Goal: Task Accomplishment & Management: Manage account settings

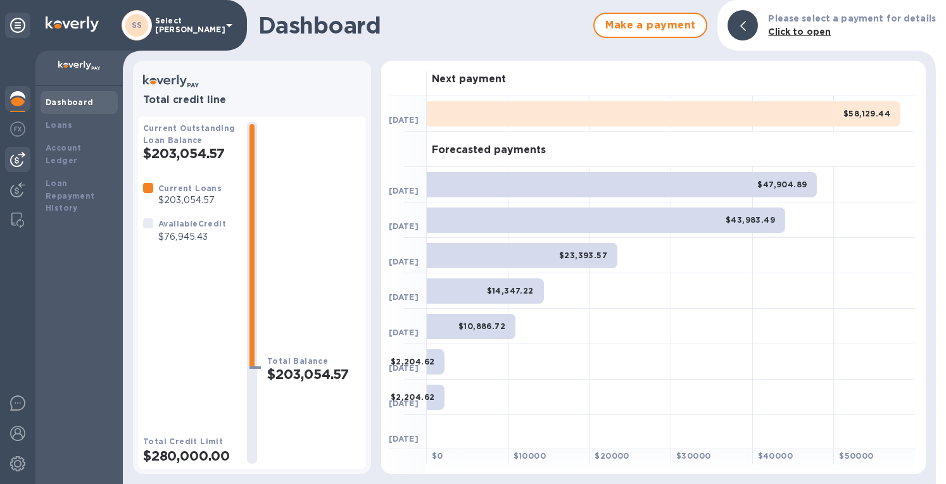
click at [20, 158] on img at bounding box center [17, 159] width 15 height 15
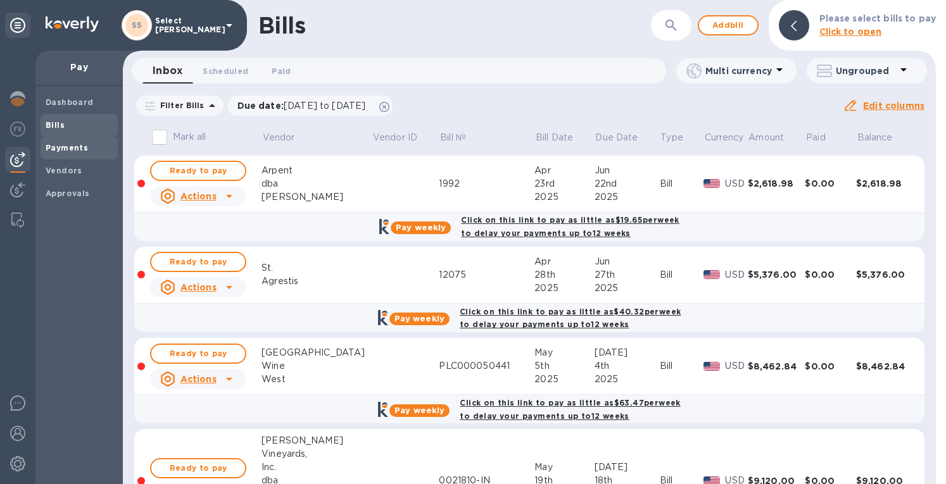
click at [63, 149] on b "Payments" at bounding box center [67, 147] width 42 height 9
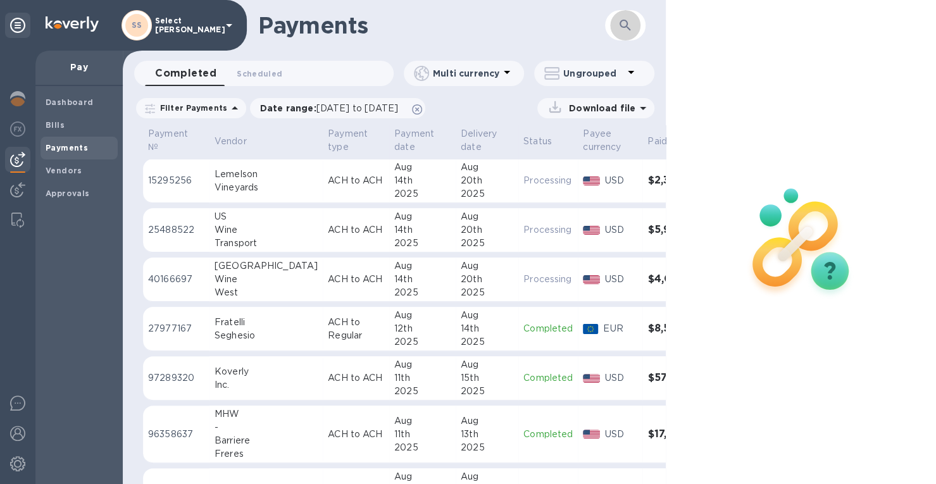
drag, startPoint x: 623, startPoint y: 23, endPoint x: 624, endPoint y: 34, distance: 10.8
click at [624, 23] on icon "button" at bounding box center [625, 25] width 15 height 15
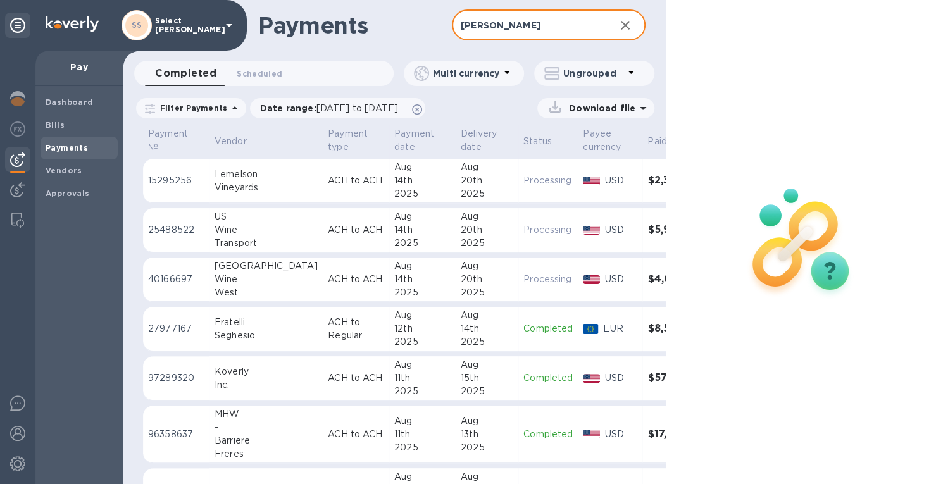
type input "[PERSON_NAME]"
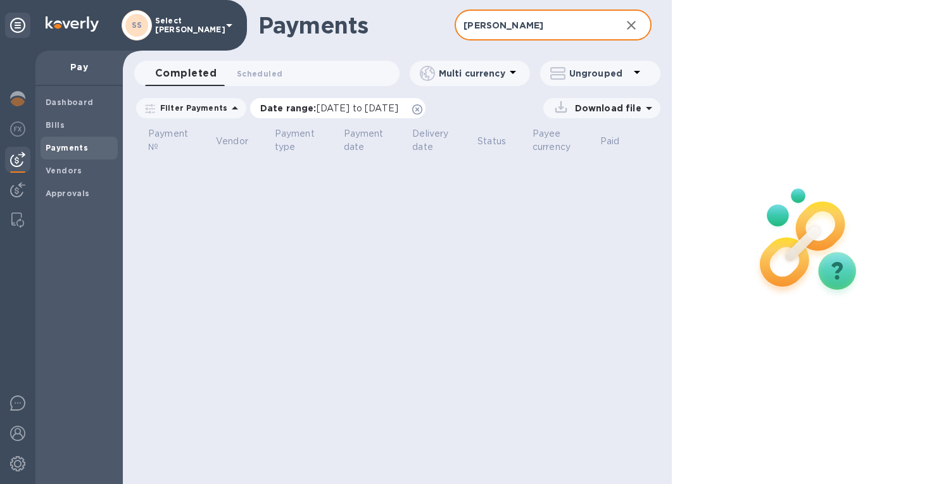
click at [324, 102] on p "Date range : [DATE] to [DATE]" at bounding box center [332, 108] width 144 height 13
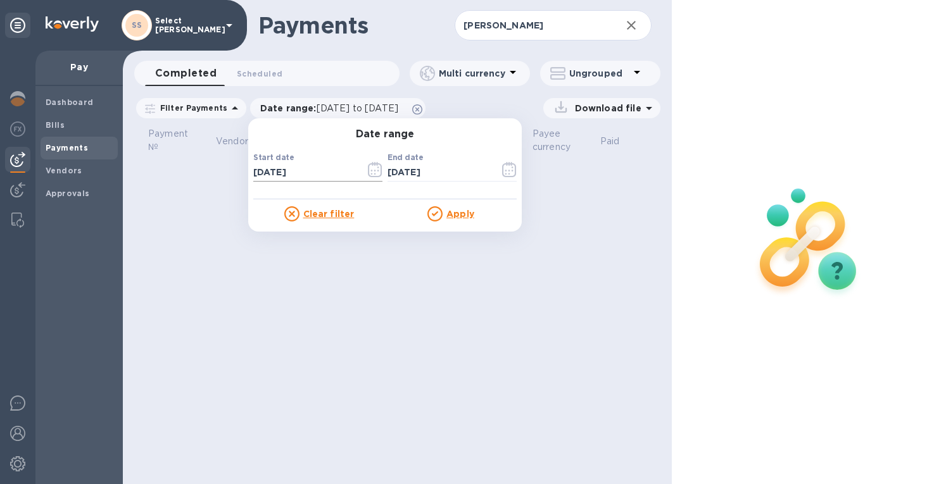
click at [368, 166] on icon "button" at bounding box center [375, 169] width 15 height 15
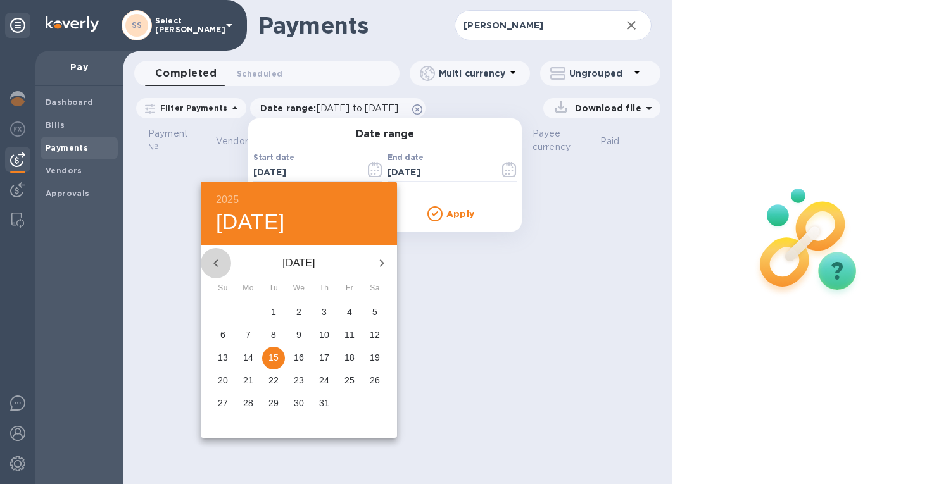
click at [215, 267] on icon "button" at bounding box center [215, 263] width 15 height 15
click at [323, 312] on p "1" at bounding box center [324, 312] width 5 height 13
type input "[DATE]"
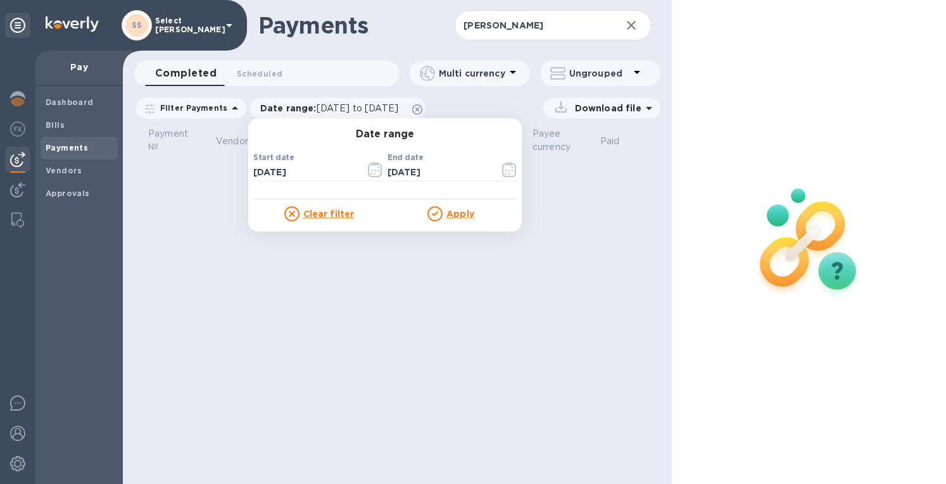
click at [455, 206] on div "Apply" at bounding box center [451, 213] width 132 height 15
click at [456, 210] on u "Apply" at bounding box center [460, 214] width 28 height 10
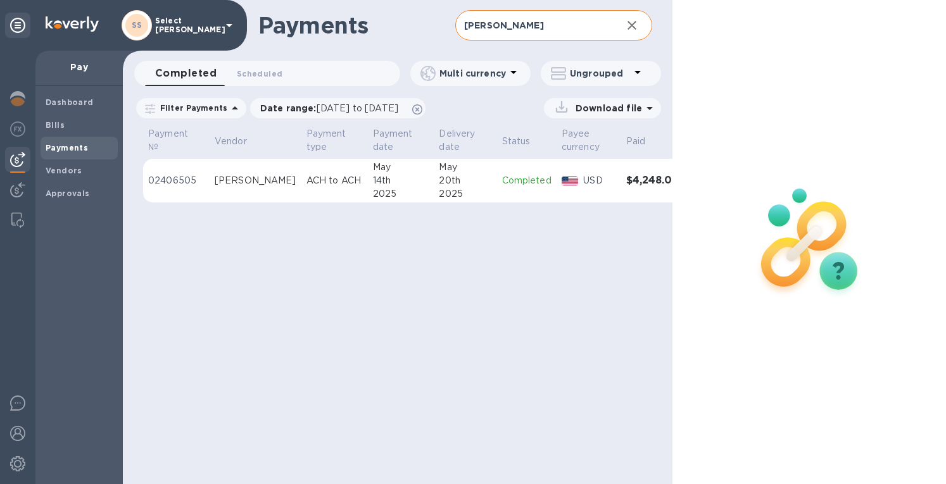
click at [631, 23] on icon "button" at bounding box center [631, 25] width 15 height 15
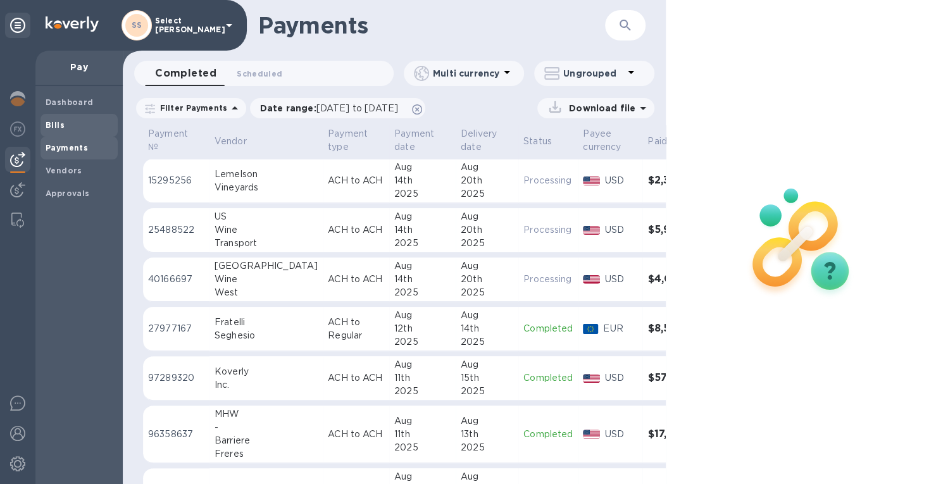
click at [46, 122] on b "Bills" at bounding box center [55, 124] width 19 height 9
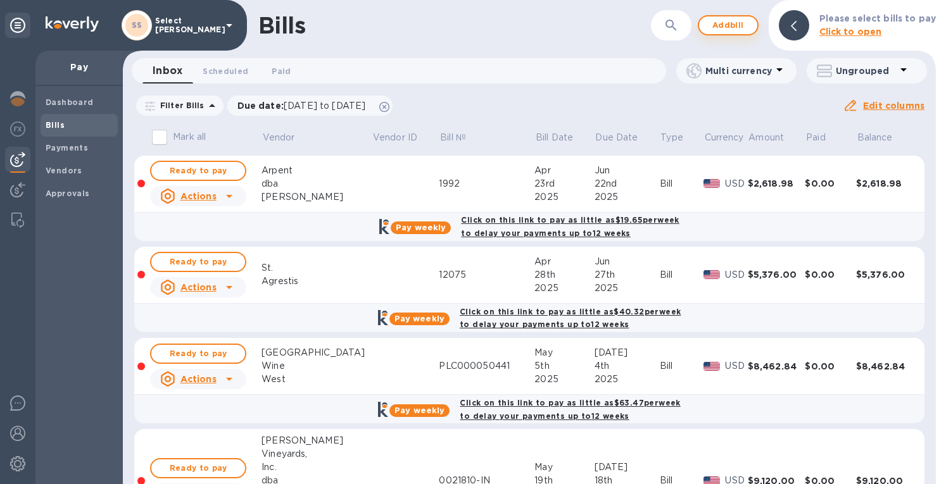
click at [893, 27] on p "Click to open" at bounding box center [877, 31] width 117 height 13
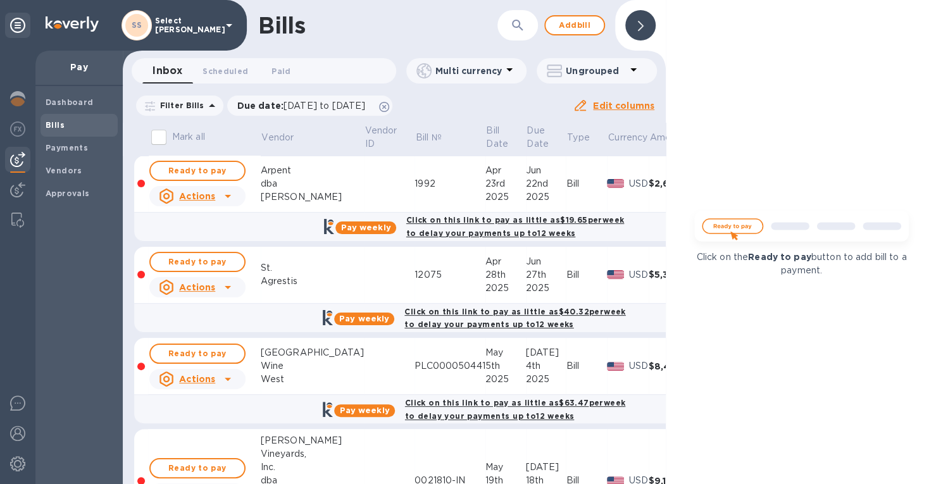
click at [633, 23] on div at bounding box center [641, 25] width 30 height 30
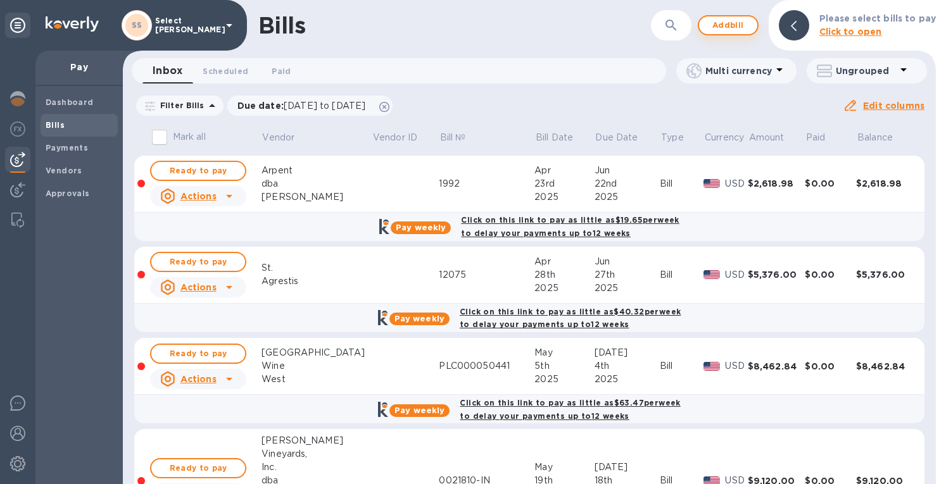
click at [727, 23] on span "Add bill" at bounding box center [728, 25] width 38 height 15
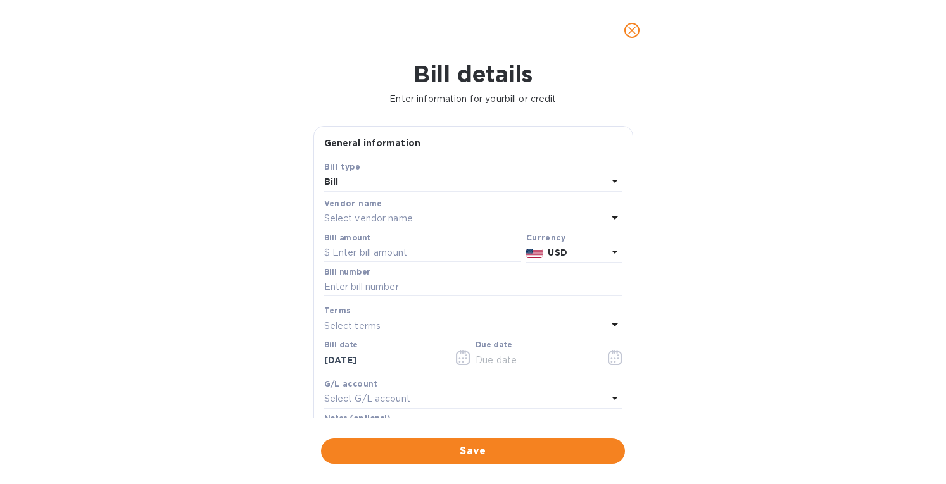
click at [367, 221] on p "Select vendor name" at bounding box center [368, 218] width 89 height 13
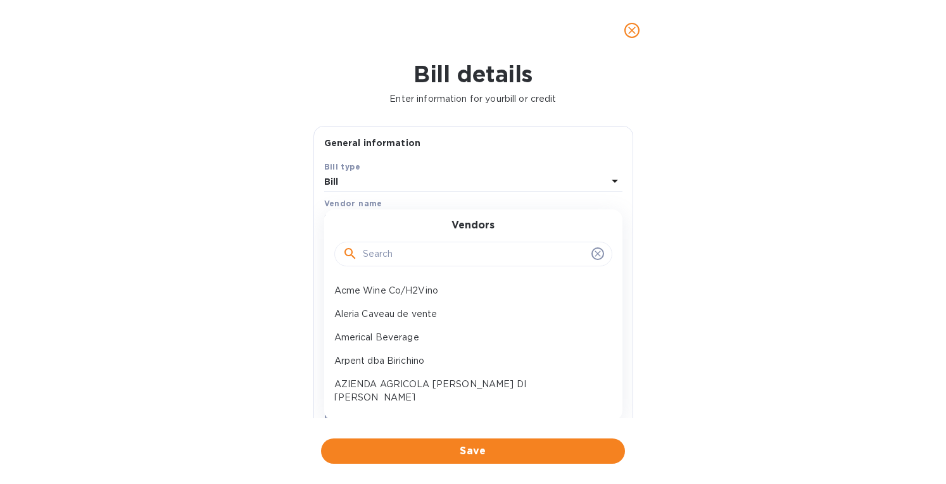
click at [367, 220] on div "Vendors" at bounding box center [473, 247] width 268 height 54
click at [383, 255] on input "text" at bounding box center [475, 254] width 224 height 19
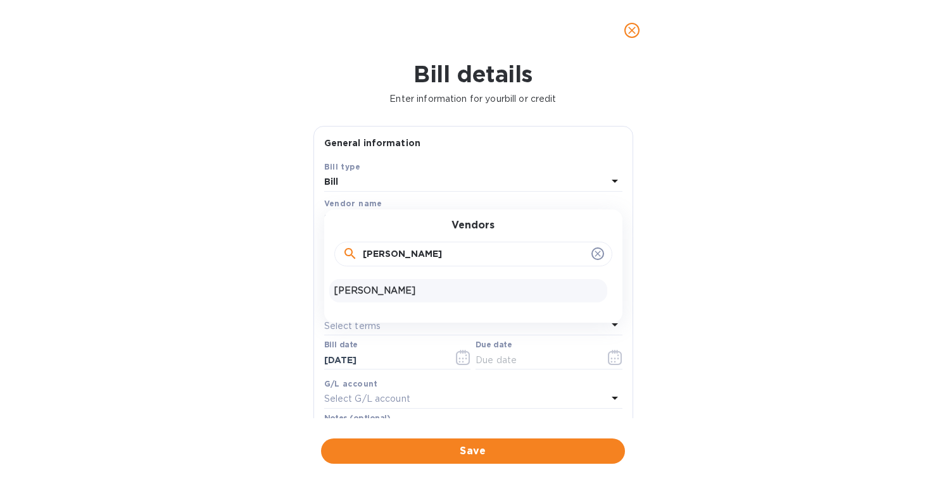
type input "[PERSON_NAME]"
click at [384, 282] on div "[PERSON_NAME]" at bounding box center [468, 290] width 278 height 23
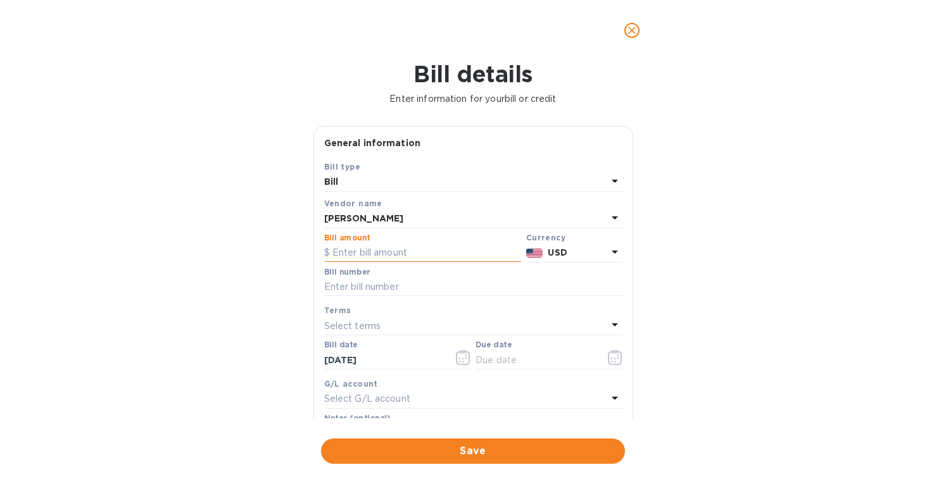
click at [374, 251] on input "text" at bounding box center [422, 253] width 197 height 19
type input "5,136"
click at [481, 291] on input "text" at bounding box center [473, 287] width 298 height 19
paste input "0025-0204B"
type input "0025-0204B"
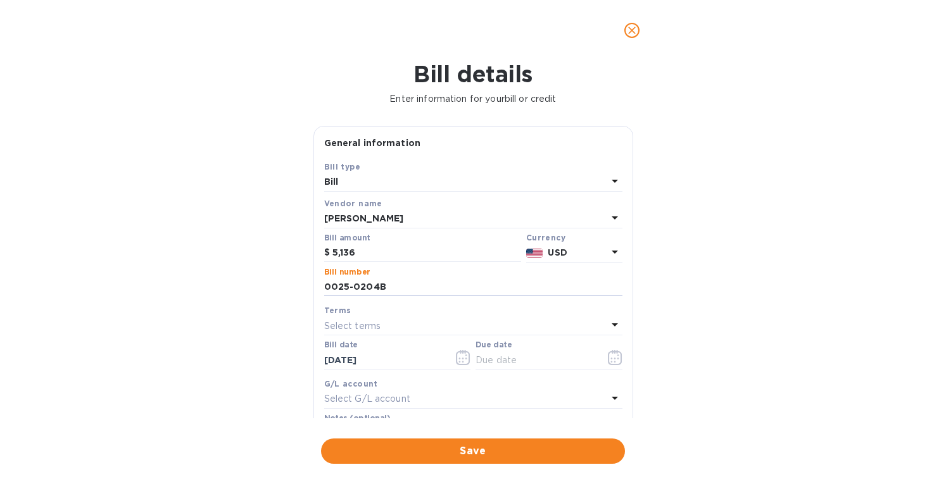
click at [382, 273] on div "Bill number 0025-0204B" at bounding box center [473, 282] width 298 height 29
drag, startPoint x: 381, startPoint y: 356, endPoint x: 290, endPoint y: 356, distance: 91.2
click at [290, 356] on div "Bill details Enter information for your bill or credit General information Save…" at bounding box center [473, 273] width 946 height 424
type input "[DATE]"
click at [360, 325] on p "Select terms" at bounding box center [352, 326] width 57 height 13
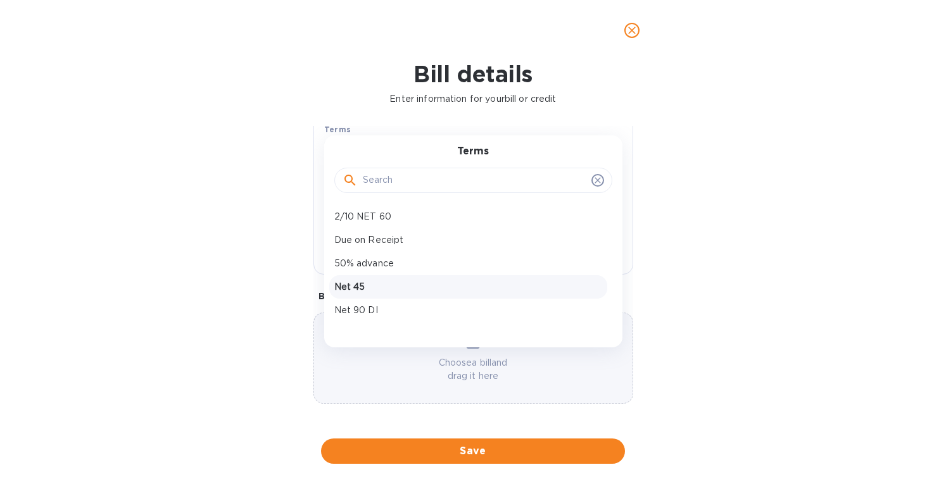
scroll to position [89, 0]
click at [357, 287] on p "Net 90 DI" at bounding box center [468, 292] width 268 height 13
type input "[DATE]"
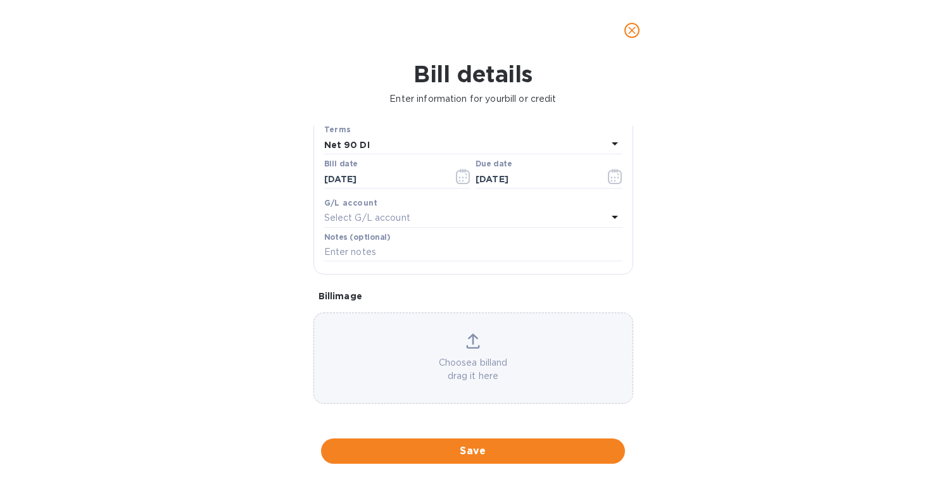
click at [471, 343] on icon at bounding box center [473, 339] width 10 height 11
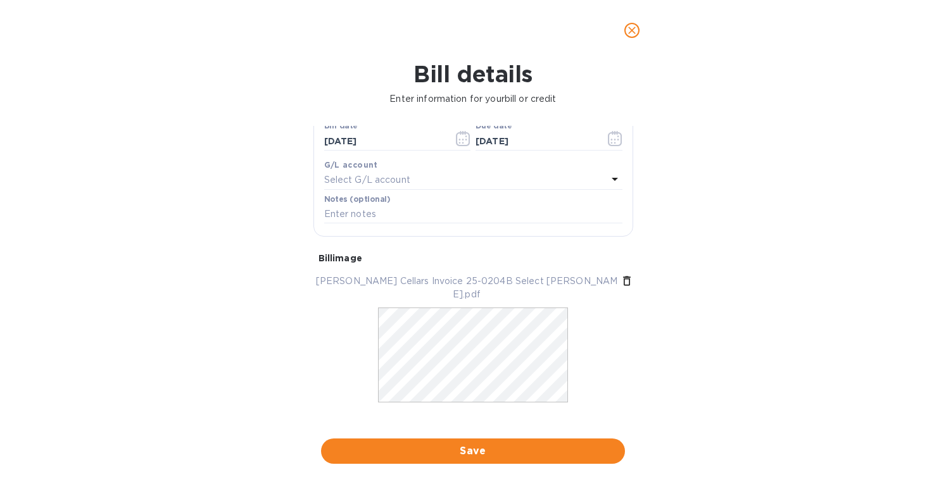
scroll to position [220, 0]
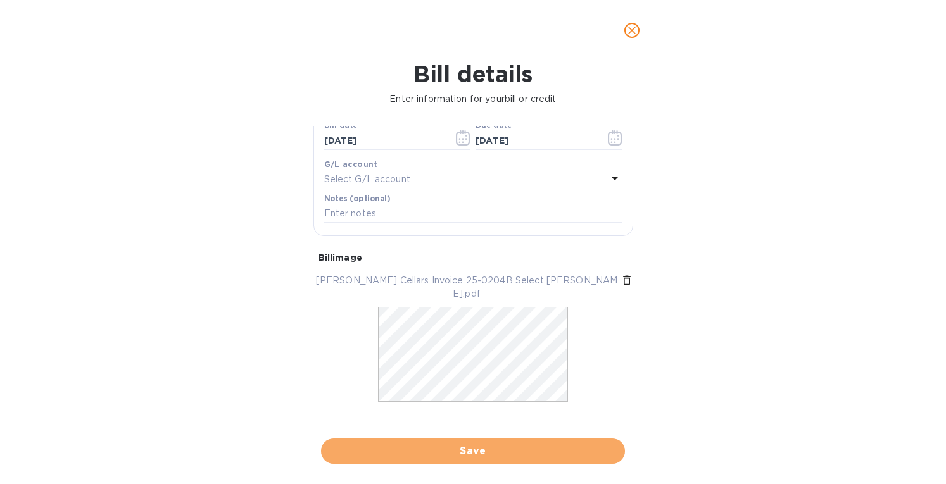
click at [469, 448] on span "Save" at bounding box center [473, 451] width 284 height 15
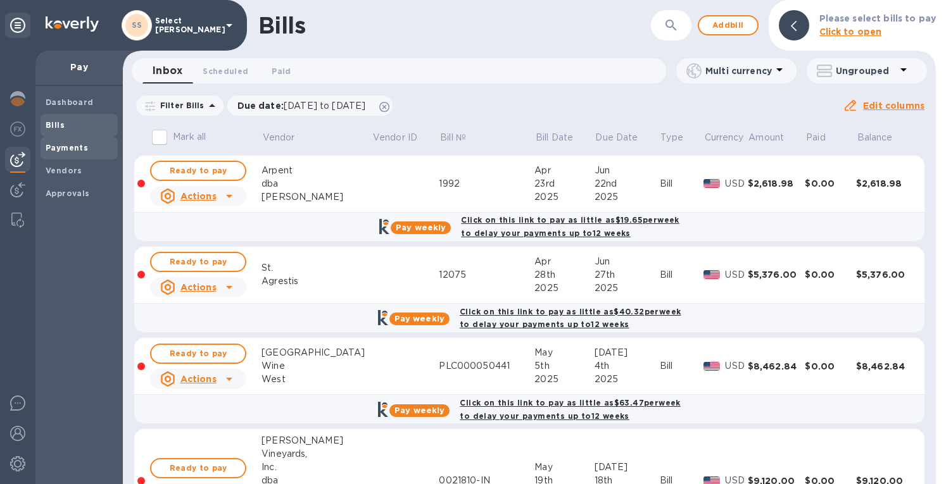
click at [47, 151] on b "Payments" at bounding box center [67, 147] width 42 height 9
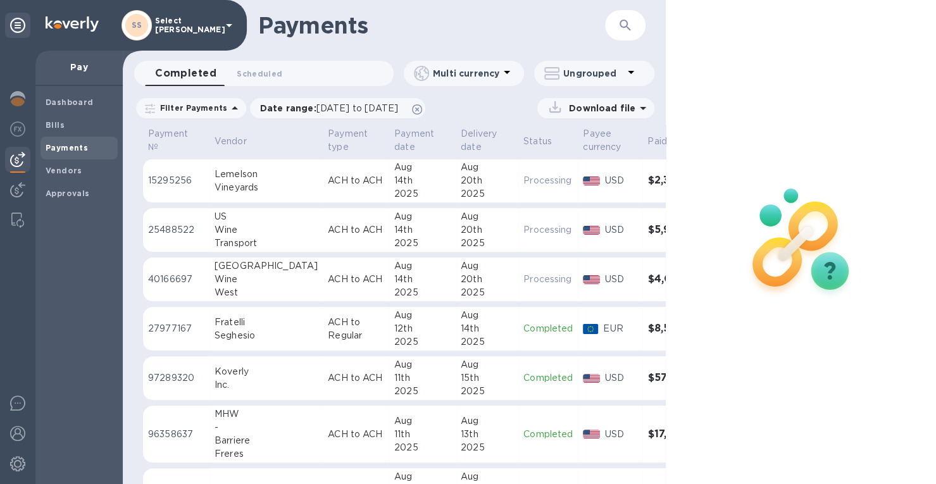
click at [619, 21] on icon "button" at bounding box center [625, 25] width 15 height 15
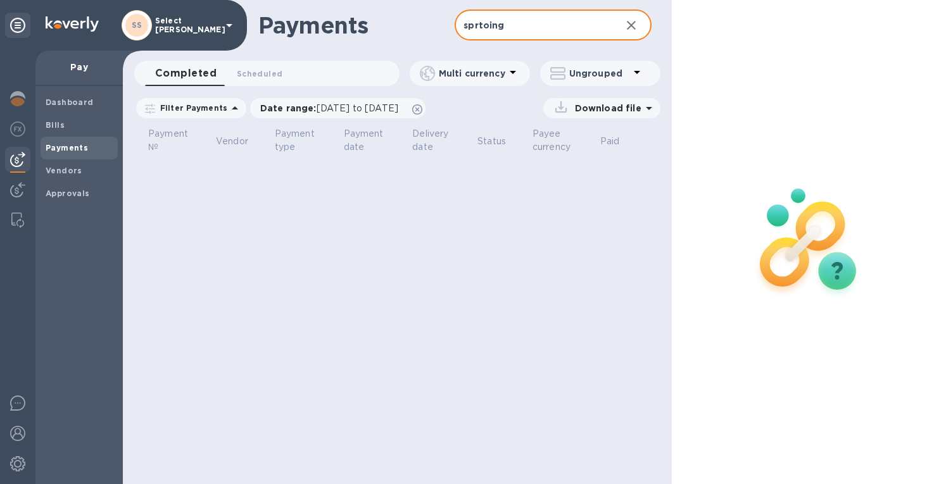
drag, startPoint x: 475, startPoint y: 27, endPoint x: 623, endPoint y: 30, distance: 148.2
click at [608, 30] on input "sprtoing" at bounding box center [533, 25] width 156 height 31
type input "s"
type input "sorting"
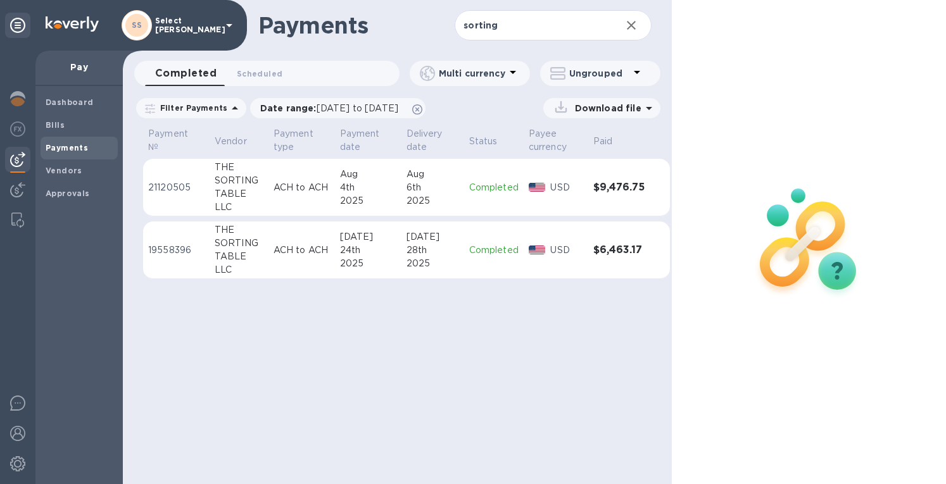
drag, startPoint x: 417, startPoint y: 246, endPoint x: 433, endPoint y: 244, distance: 16.0
click at [418, 246] on div "28th" at bounding box center [432, 250] width 53 height 13
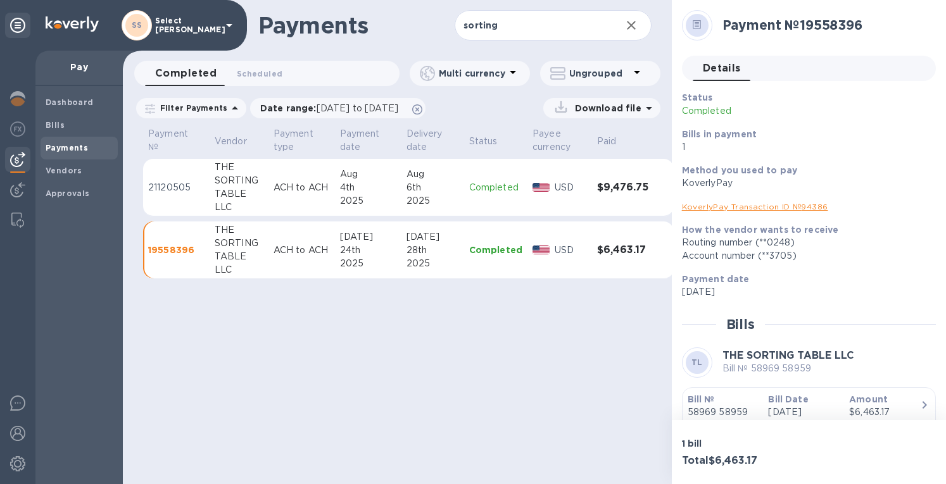
click at [754, 208] on link "KoverlyPay Transaction ID № 94386" at bounding box center [755, 206] width 146 height 9
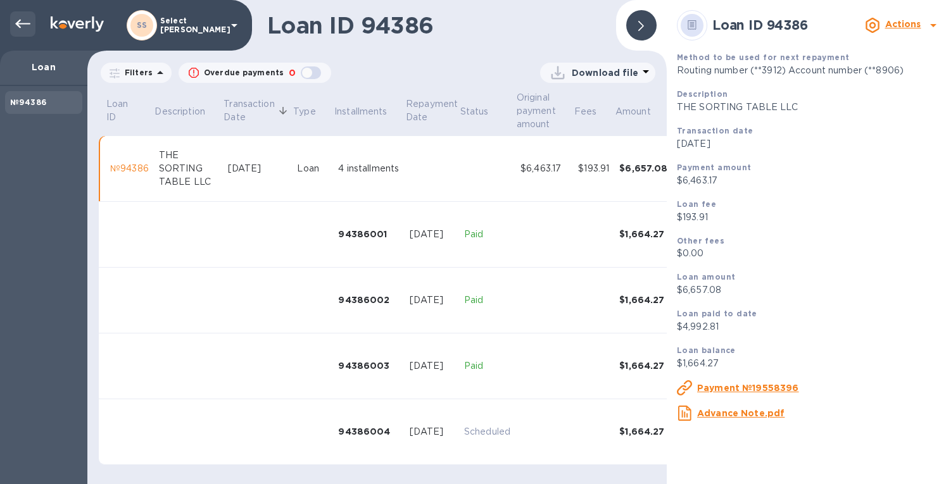
click at [20, 19] on icon at bounding box center [22, 23] width 15 height 15
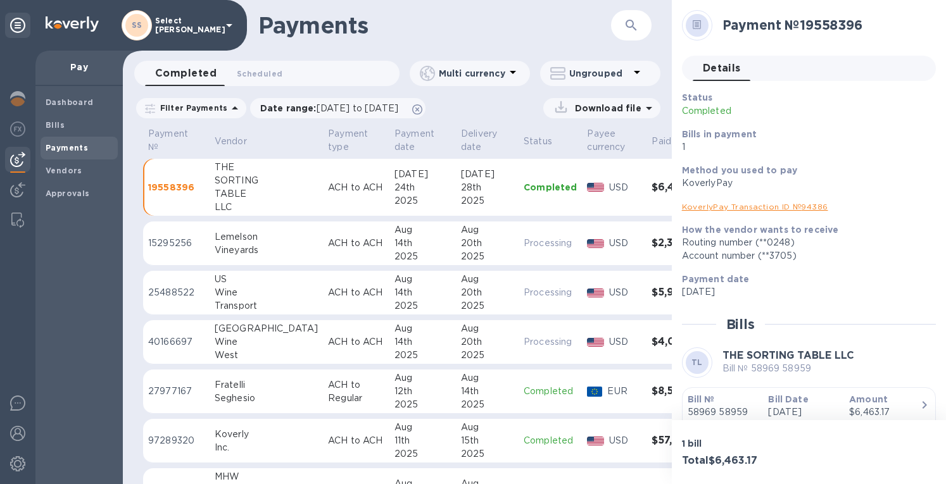
click at [638, 16] on button "button" at bounding box center [631, 25] width 30 height 30
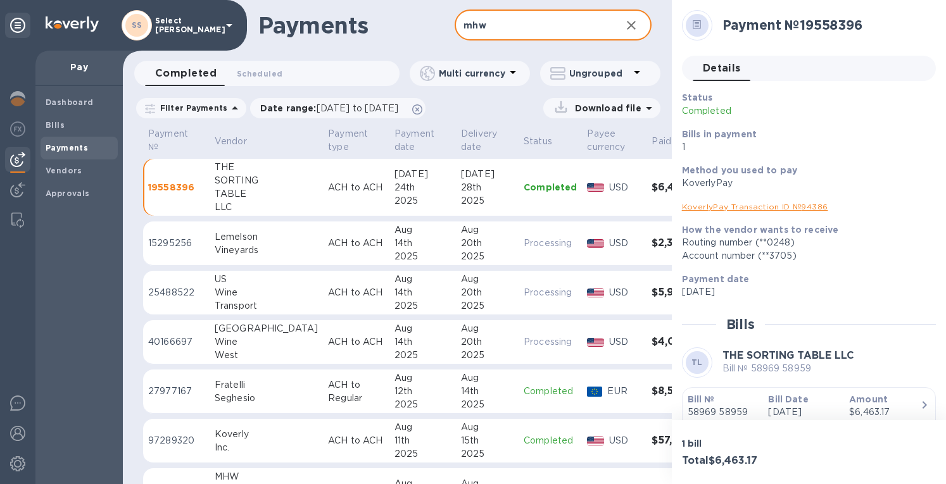
type input "mhw"
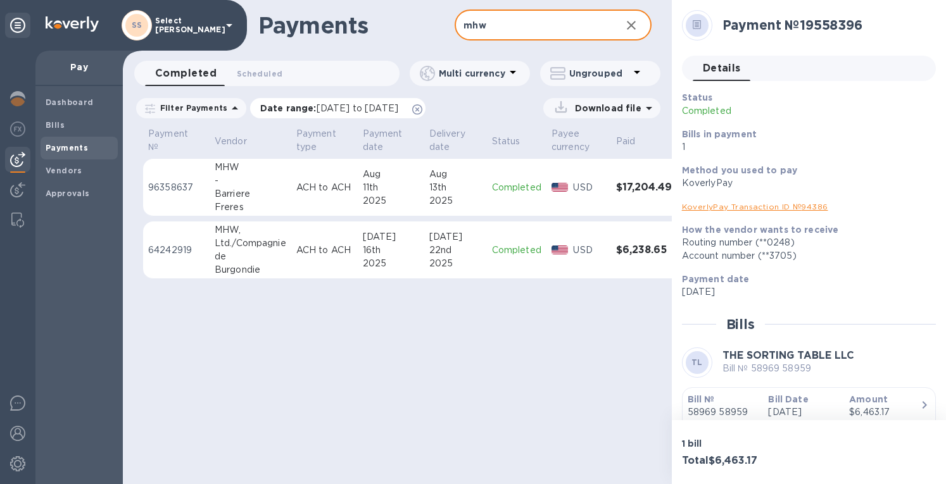
click at [338, 101] on div "Date range : [DATE] to [DATE]" at bounding box center [337, 108] width 175 height 20
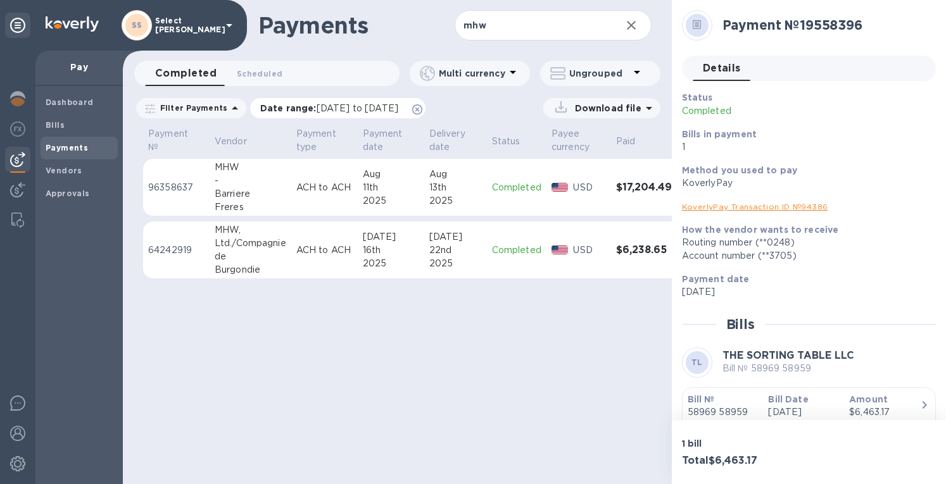
click at [338, 107] on span "[DATE] to [DATE]" at bounding box center [358, 108] width 82 height 10
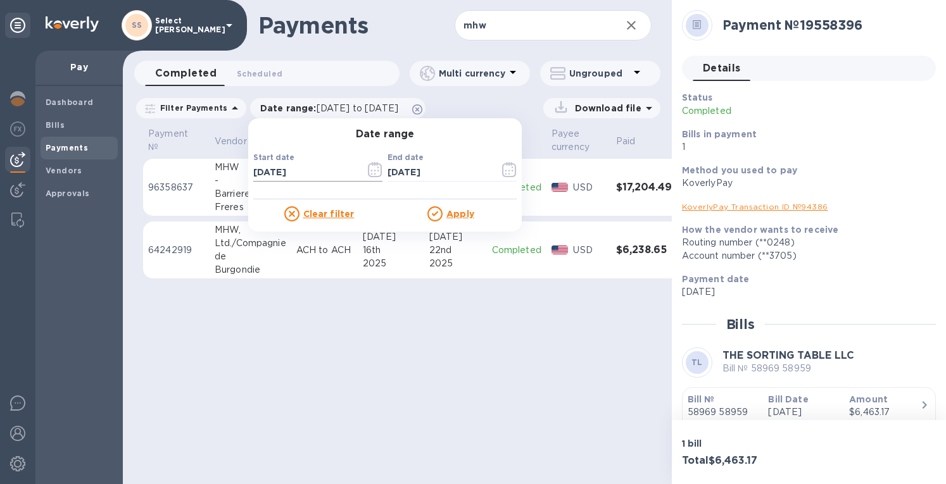
click at [373, 172] on icon "button" at bounding box center [375, 169] width 15 height 15
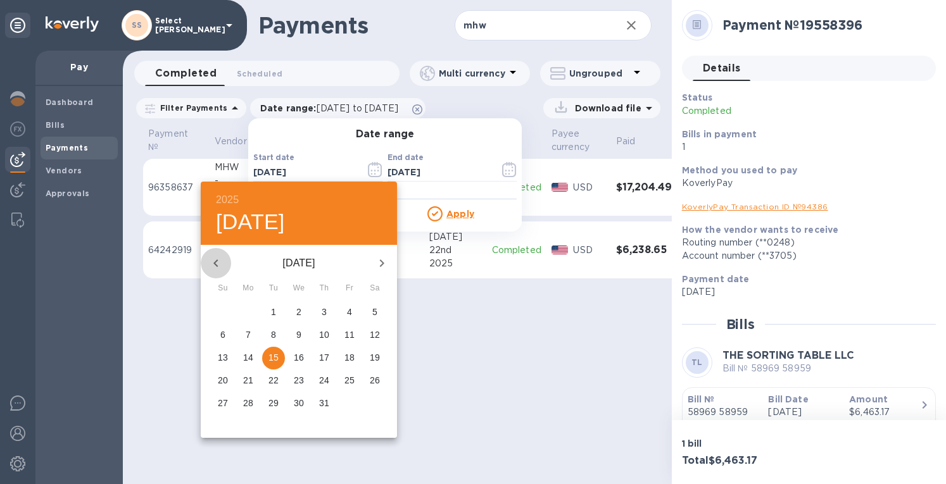
click at [215, 263] on icon "button" at bounding box center [215, 263] width 15 height 15
click at [215, 261] on icon "button" at bounding box center [215, 263] width 15 height 15
drag, startPoint x: 322, startPoint y: 312, endPoint x: 349, endPoint y: 291, distance: 34.3
click at [324, 310] on p "1" at bounding box center [324, 312] width 5 height 13
type input "[DATE]"
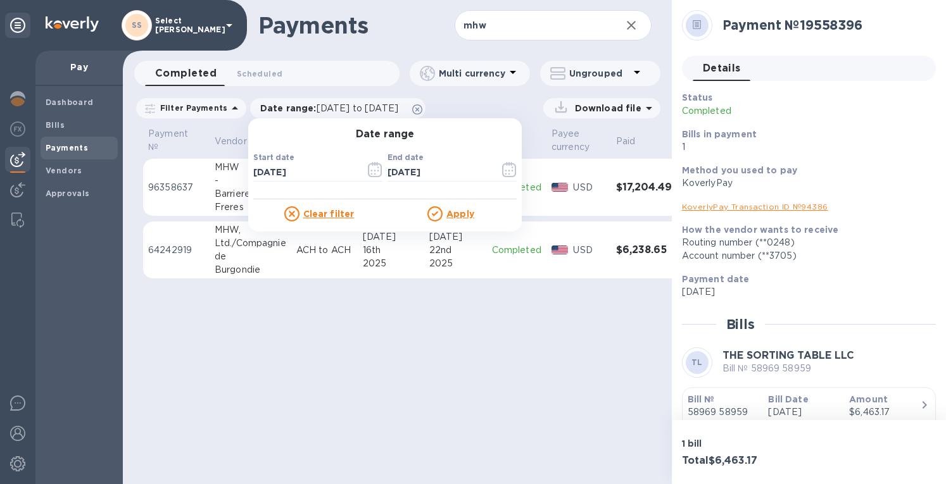
click at [441, 208] on div "Apply" at bounding box center [451, 213] width 132 height 15
click at [446, 211] on u "Apply" at bounding box center [460, 214] width 28 height 10
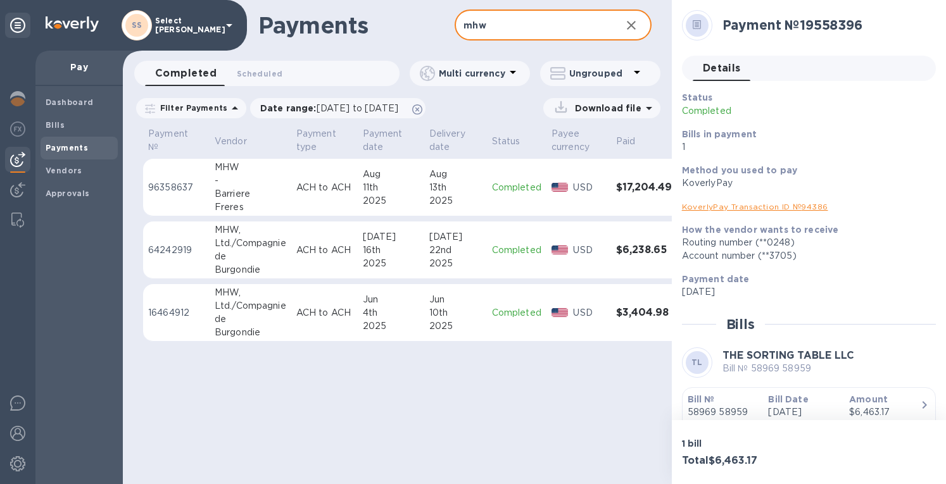
drag, startPoint x: 507, startPoint y: 27, endPoint x: 428, endPoint y: 27, distance: 78.5
click at [428, 27] on div "Payments mhw ​" at bounding box center [397, 25] width 549 height 51
type input "alkyrie"
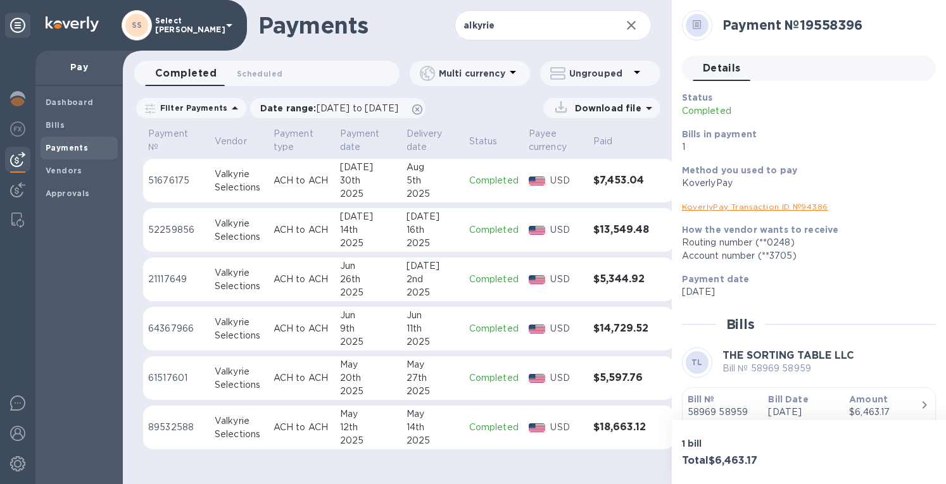
click at [474, 185] on p "Completed" at bounding box center [493, 180] width 49 height 13
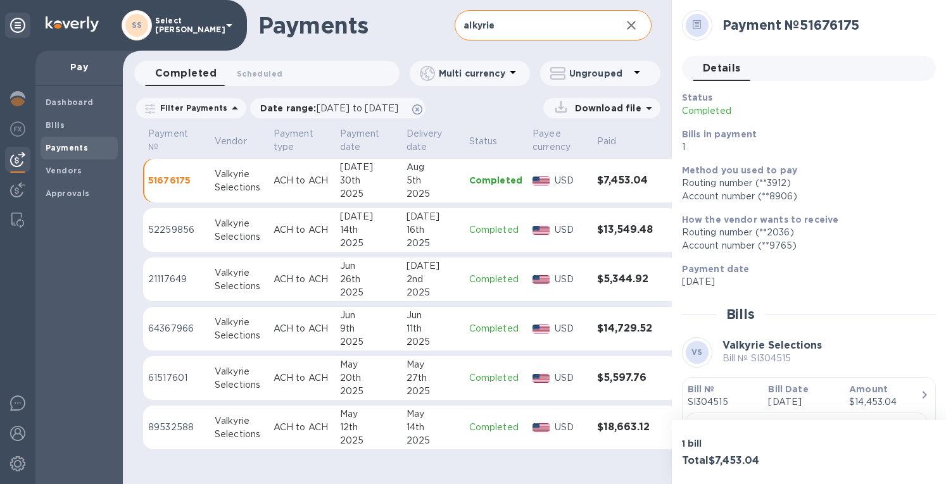
click at [636, 28] on icon "button" at bounding box center [631, 25] width 15 height 15
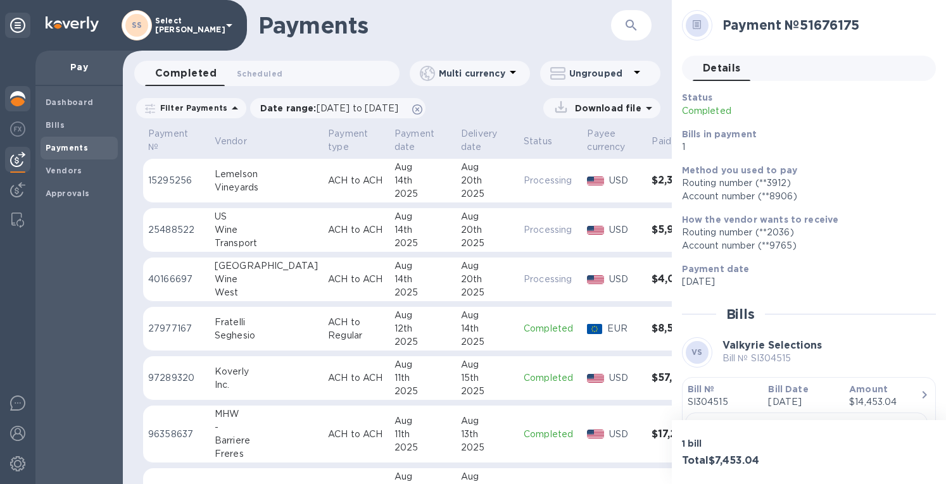
click at [20, 92] on img at bounding box center [17, 98] width 15 height 15
